Goal: Check status: Check status

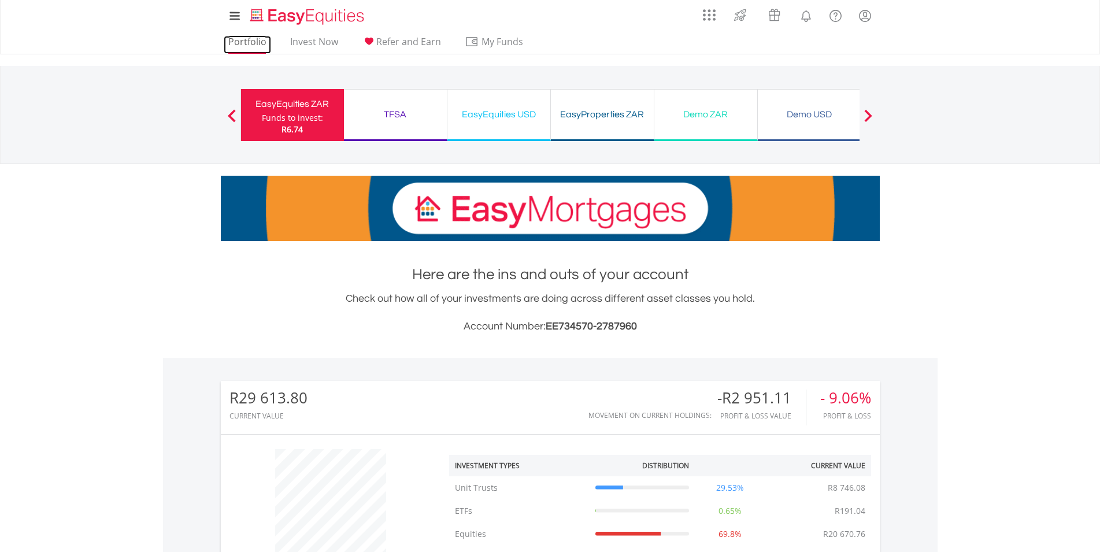
click at [252, 39] on link "Portfolio" at bounding box center [247, 45] width 47 height 18
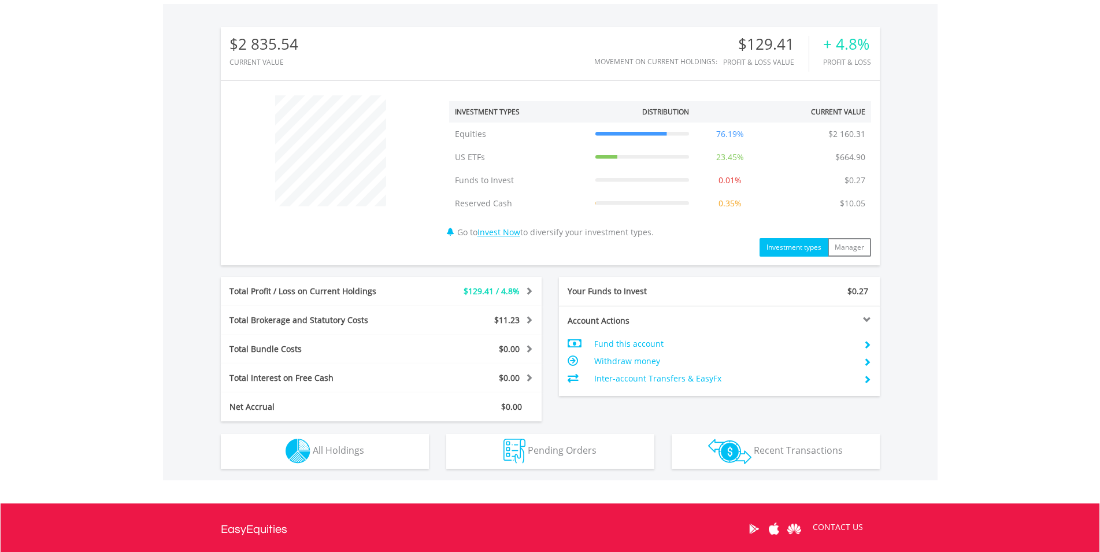
scroll to position [471, 0]
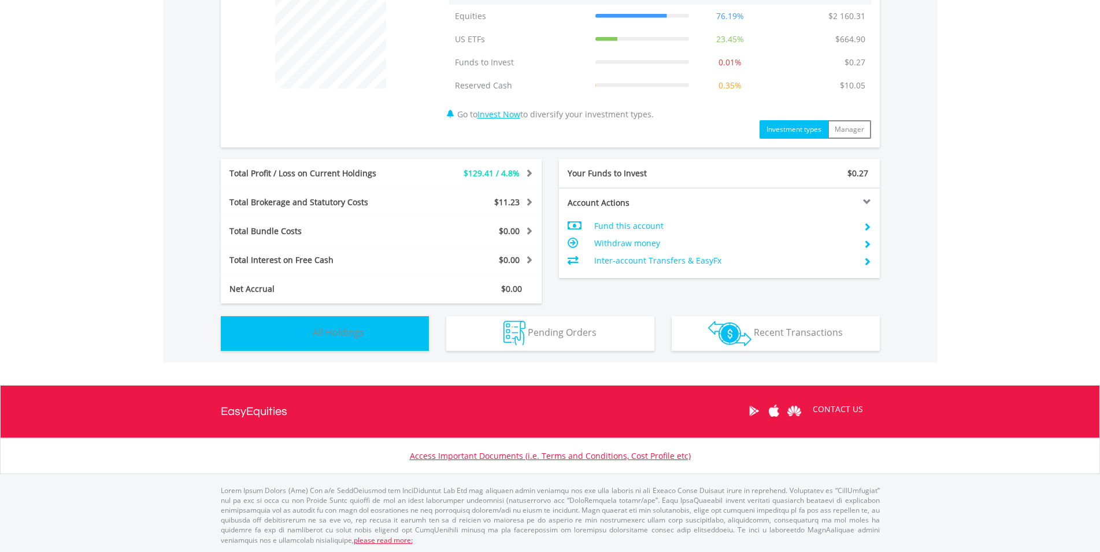
click at [287, 332] on img "button" at bounding box center [297, 333] width 25 height 25
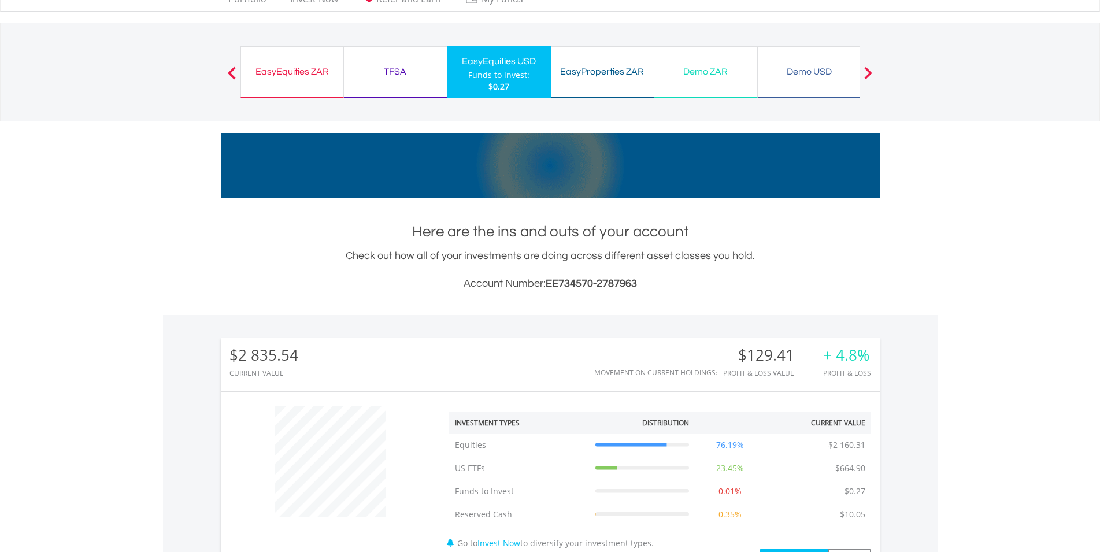
scroll to position [0, 0]
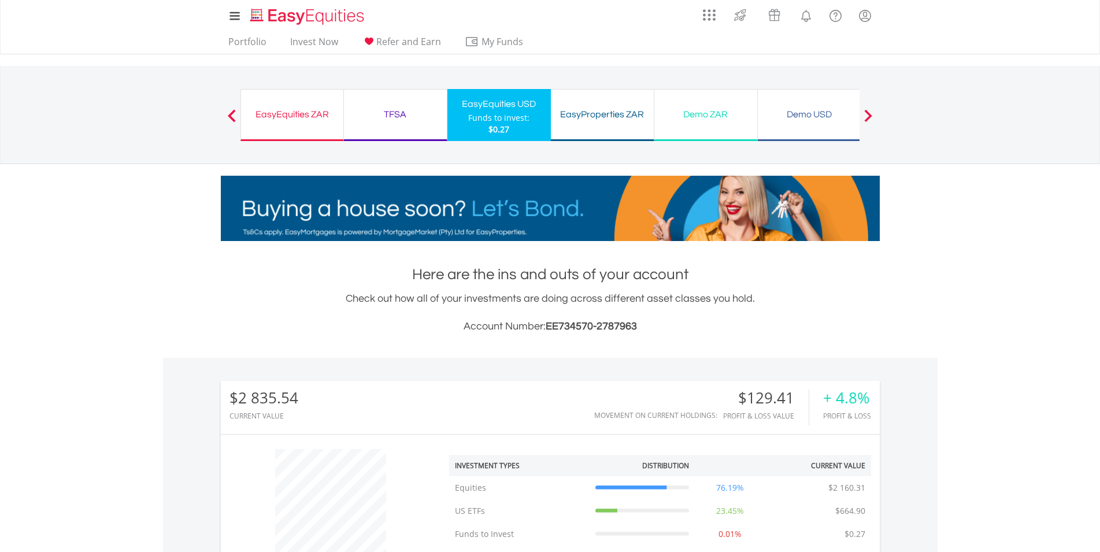
click at [367, 106] on div "TFSA Funds to invest: $0.27" at bounding box center [395, 115] width 103 height 52
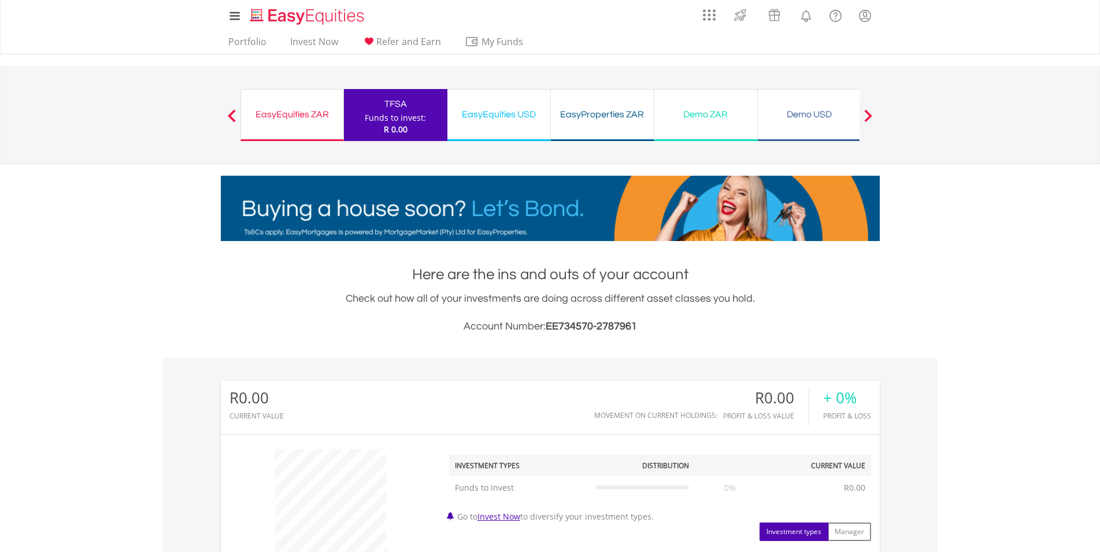
click at [321, 313] on div "Check out how all of your investments are doing across different asset classes …" at bounding box center [550, 313] width 659 height 44
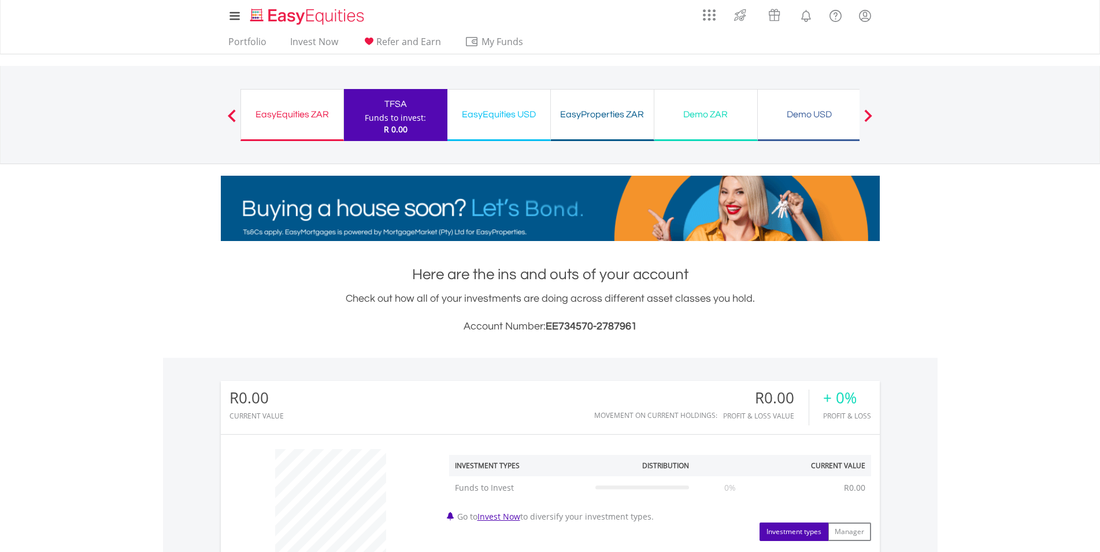
click at [57, 179] on div "My Investments Invest Now New Listings Sell My Recurring Investments Pending Or…" at bounding box center [550, 120] width 1100 height 241
